Goal: Transaction & Acquisition: Purchase product/service

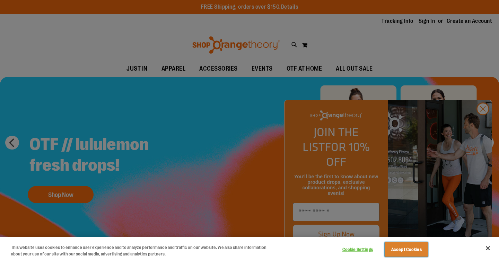
click at [416, 251] on button "Accept Cookies" at bounding box center [406, 250] width 43 height 15
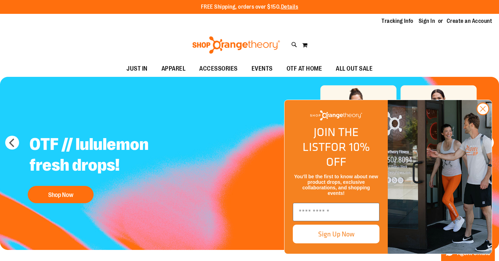
click at [416, 251] on button "Accept Cookies" at bounding box center [406, 250] width 43 height 15
click at [484, 112] on icon "Close dialog" at bounding box center [483, 109] width 5 height 5
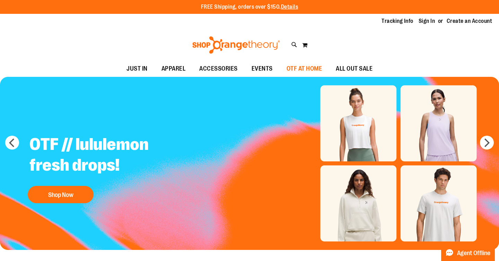
click at [302, 70] on span "OTF AT HOME" at bounding box center [305, 69] width 36 height 16
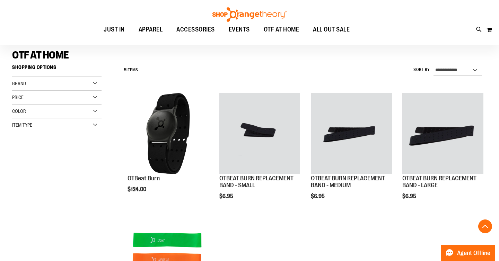
scroll to position [22, 0]
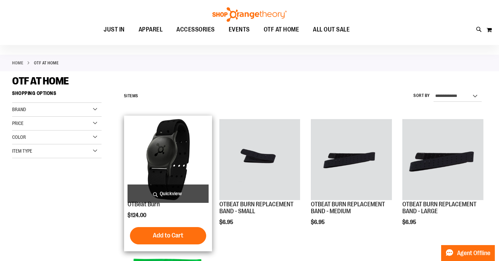
click at [159, 151] on img "product" at bounding box center [168, 159] width 81 height 81
